Goal: Information Seeking & Learning: Understand process/instructions

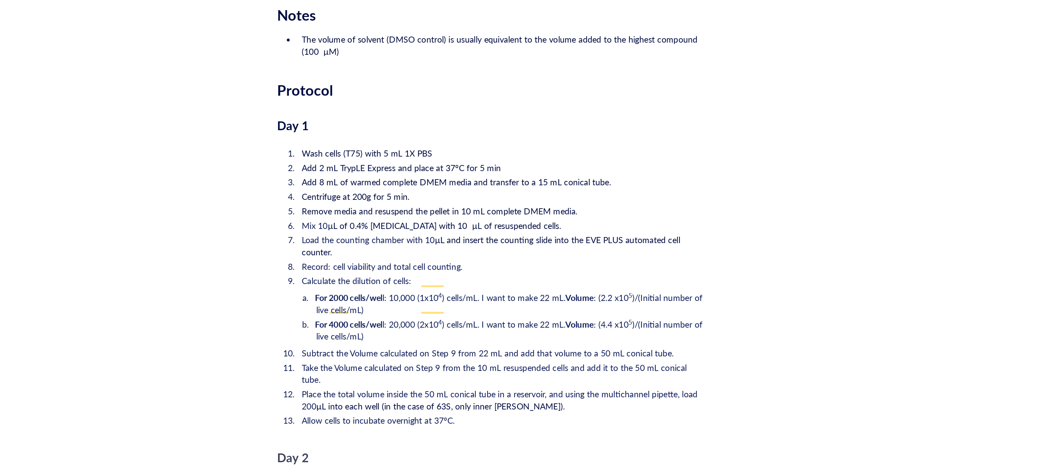
scroll to position [1072, 0]
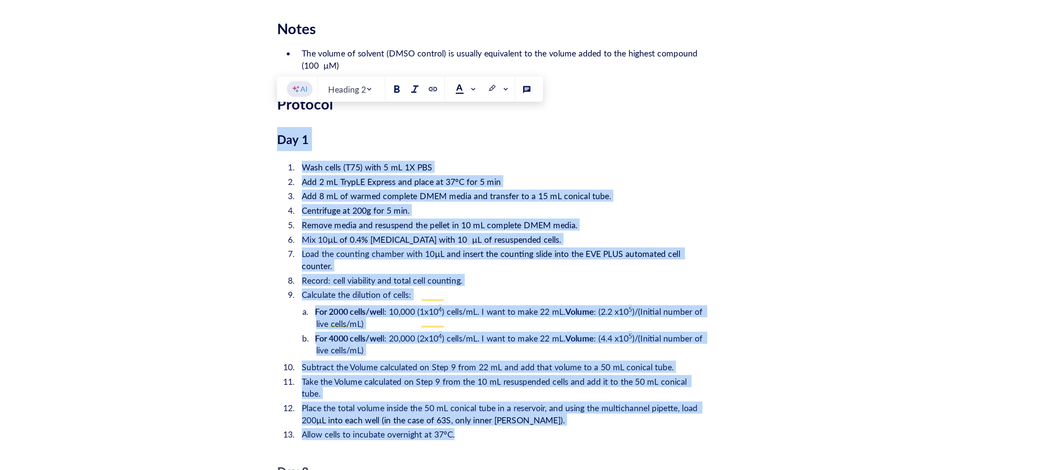
click at [554, 131] on span at bounding box center [550, 128] width 12 height 10
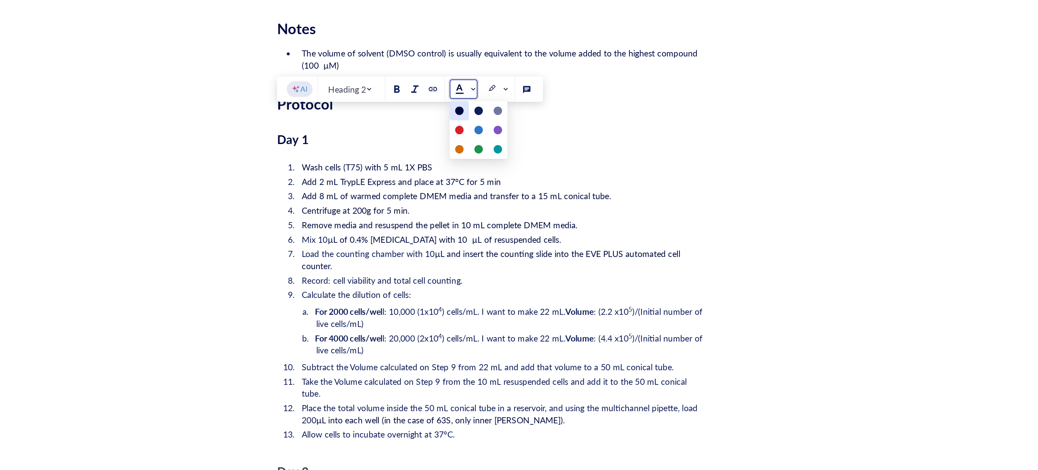
click at [548, 140] on div at bounding box center [546, 140] width 5 height 5
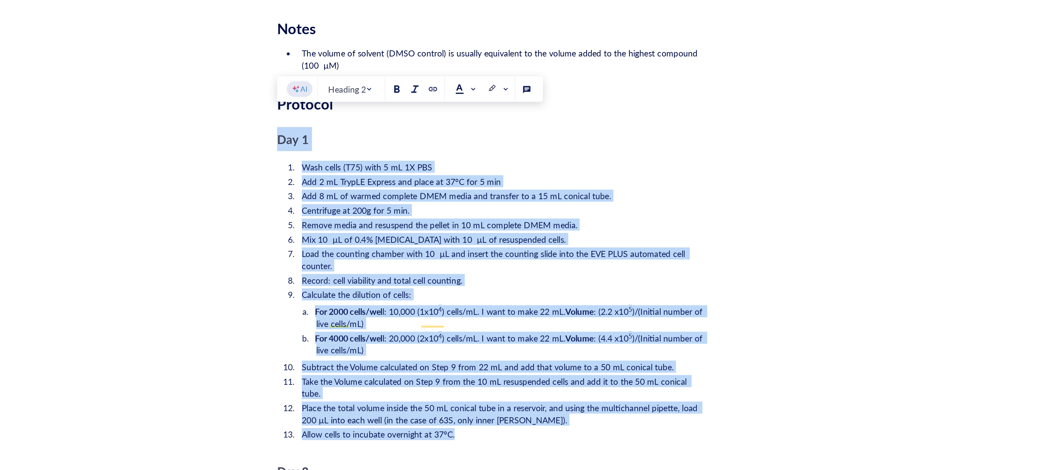
click at [609, 209] on li "Mix 10 µL of 0.4% [MEDICAL_DATA] with 10 µL of resuspended cells." at bounding box center [570, 212] width 229 height 7
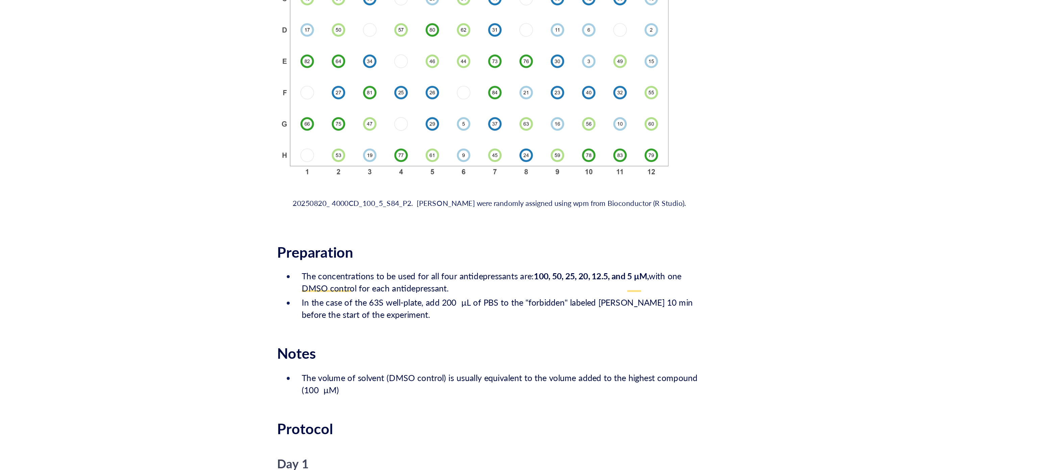
scroll to position [1080, 0]
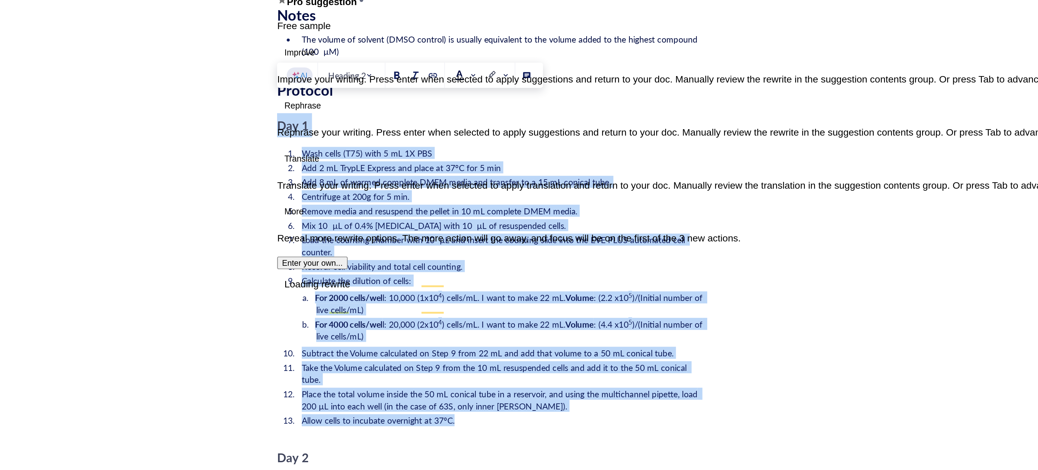
drag, startPoint x: 555, startPoint y: 299, endPoint x: 443, endPoint y: 139, distance: 195.4
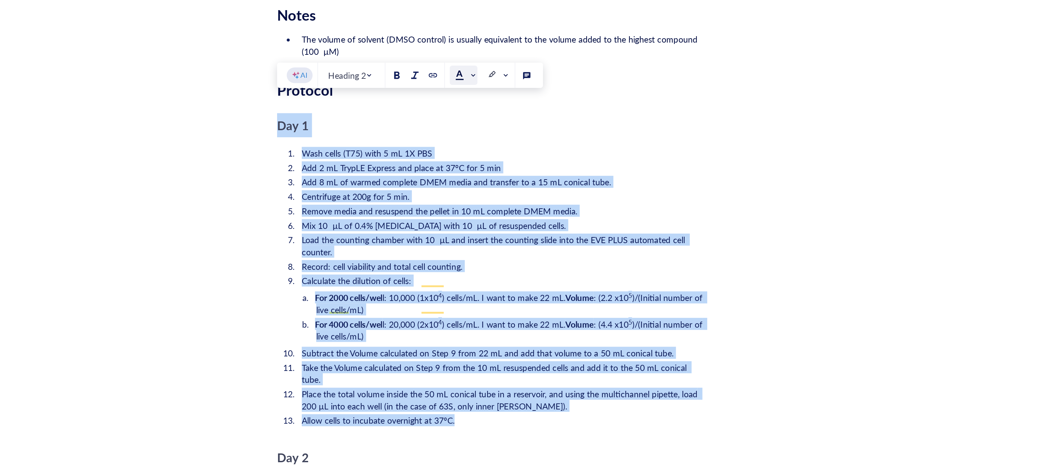
click at [552, 119] on span at bounding box center [549, 120] width 11 height 5
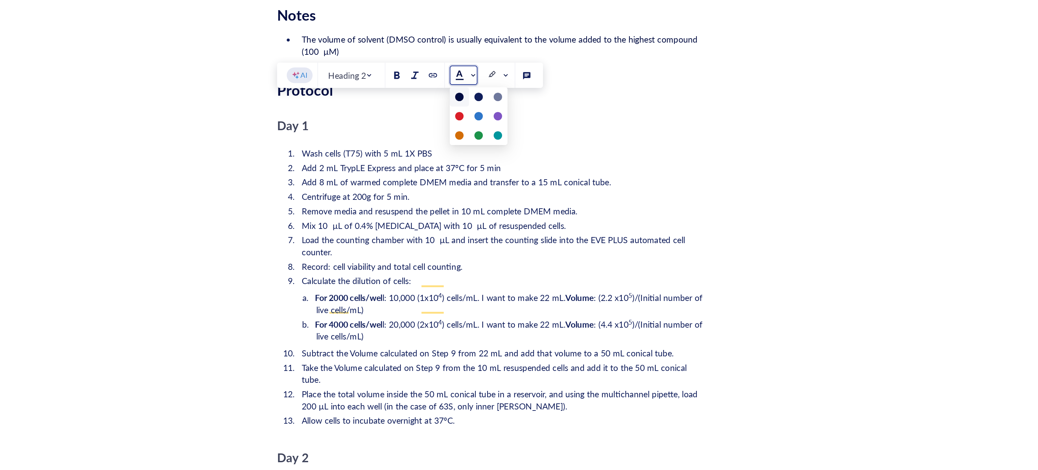
click at [549, 131] on div at bounding box center [546, 132] width 5 height 5
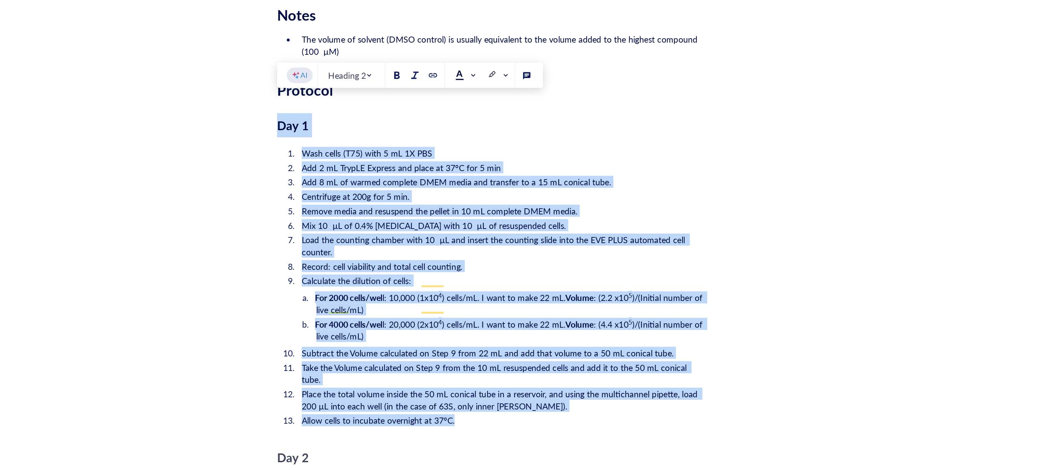
click at [539, 161] on li "Wash cells (T75) with 5 mL 1X PBS" at bounding box center [570, 164] width 229 height 7
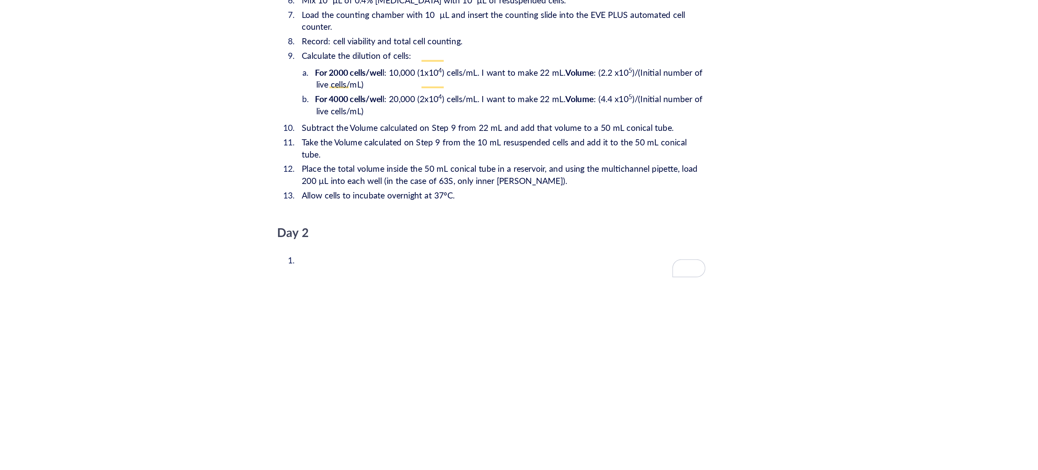
scroll to position [0, 0]
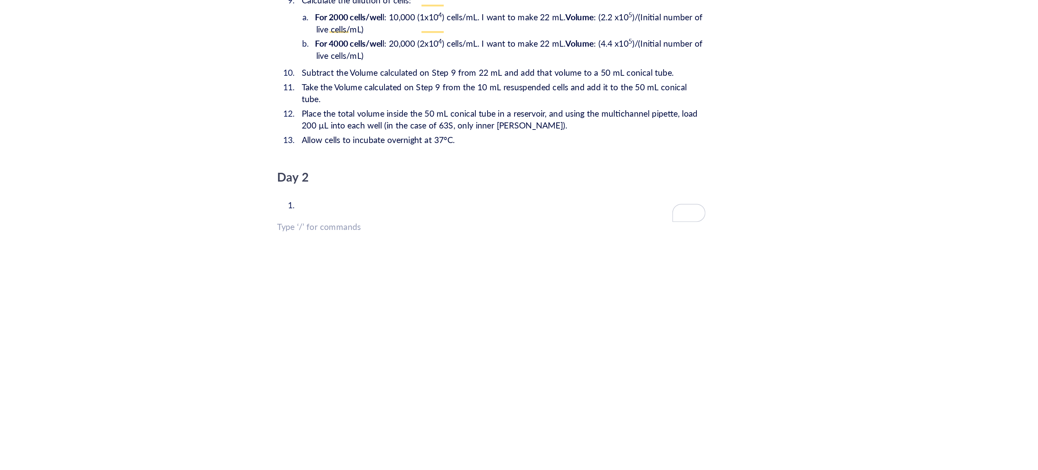
click at [472, 317] on li "﻿" at bounding box center [570, 320] width 229 height 7
